Goal: Task Accomplishment & Management: Complete application form

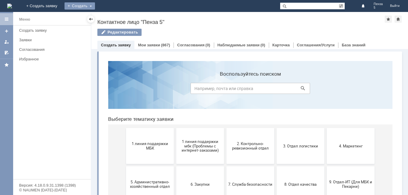
click at [95, 4] on div "Создать" at bounding box center [79, 5] width 30 height 7
click at [111, 18] on link "Заявка" at bounding box center [88, 17] width 45 height 7
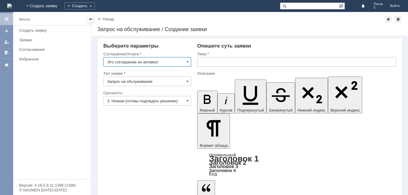
click at [190, 60] on input "Это соглашение не активно!" at bounding box center [147, 62] width 88 height 10
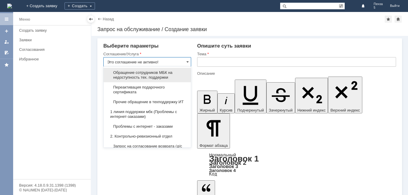
scroll to position [60, 0]
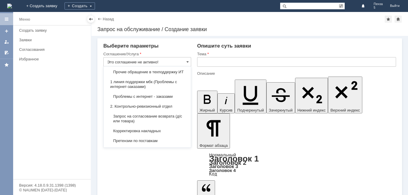
click at [167, 109] on span "2. Контрольно-ревизионный отдел" at bounding box center [147, 106] width 80 height 5
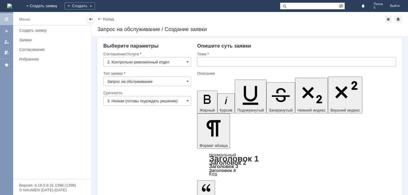
type input "2. Контрольно-ревизионный отдел"
click at [185, 81] on input "Запрос на обслуживание" at bounding box center [147, 81] width 88 height 10
click at [168, 71] on div "Тип заявки" at bounding box center [147, 74] width 88 height 6
type input "Запрос на обслуживание"
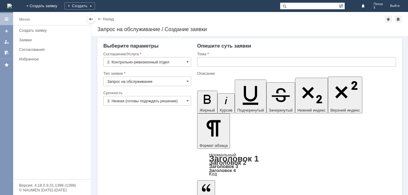
click at [183, 99] on input "3. Низкая (готовы подождать решение)" at bounding box center [147, 101] width 88 height 10
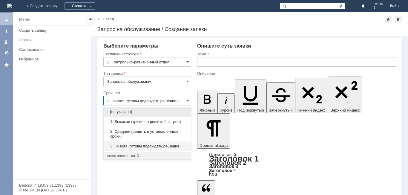
click at [70, 122] on div "Меню Создать заявку Заявки Согласования Избранное" at bounding box center [52, 101] width 78 height 153
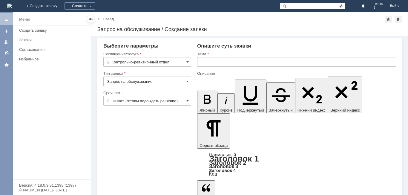
type input "3. Низкая (готовы подождать решение)"
click at [222, 59] on input "text" at bounding box center [296, 62] width 199 height 10
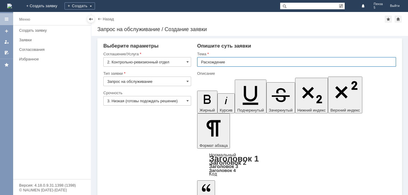
type input "Расхождение"
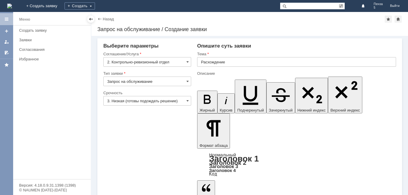
drag, startPoint x: 500, startPoint y: 1557, endPoint x: 303, endPoint y: 1470, distance: 215.9
click at [179, 101] on input "3. Низкая (готовы подождать решение)" at bounding box center [147, 101] width 88 height 10
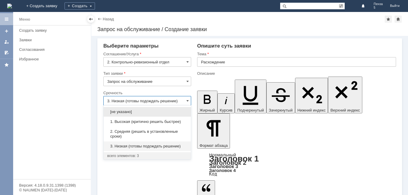
click at [138, 114] on span "[не указано]" at bounding box center [147, 111] width 80 height 5
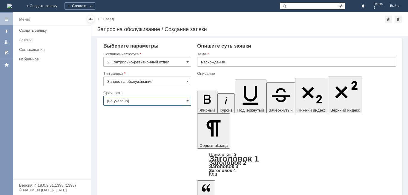
type input "[не указано]"
click at [191, 103] on input "[не указано]" at bounding box center [147, 101] width 88 height 10
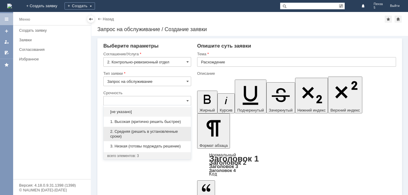
click at [149, 137] on span "2. Средняя (решить в установленные сроки)" at bounding box center [147, 134] width 80 height 10
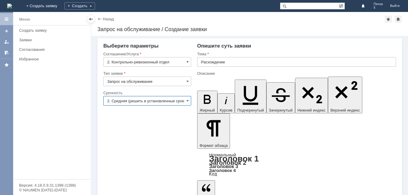
type input "2. Средняя (решить в установленные сроки)"
